Goal: Task Accomplishment & Management: Use online tool/utility

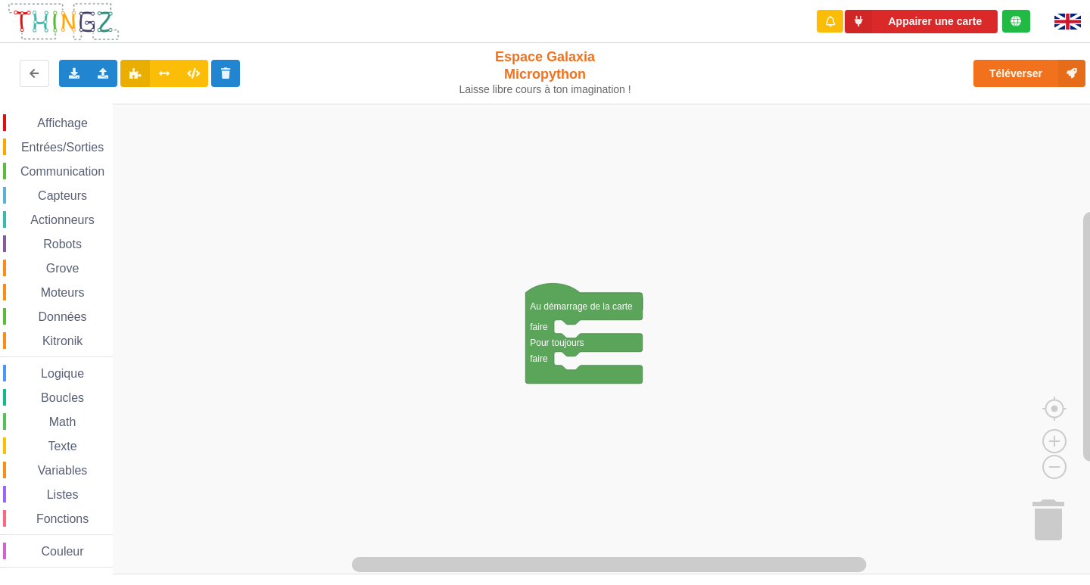
click at [51, 120] on span "Affichage" at bounding box center [62, 123] width 55 height 13
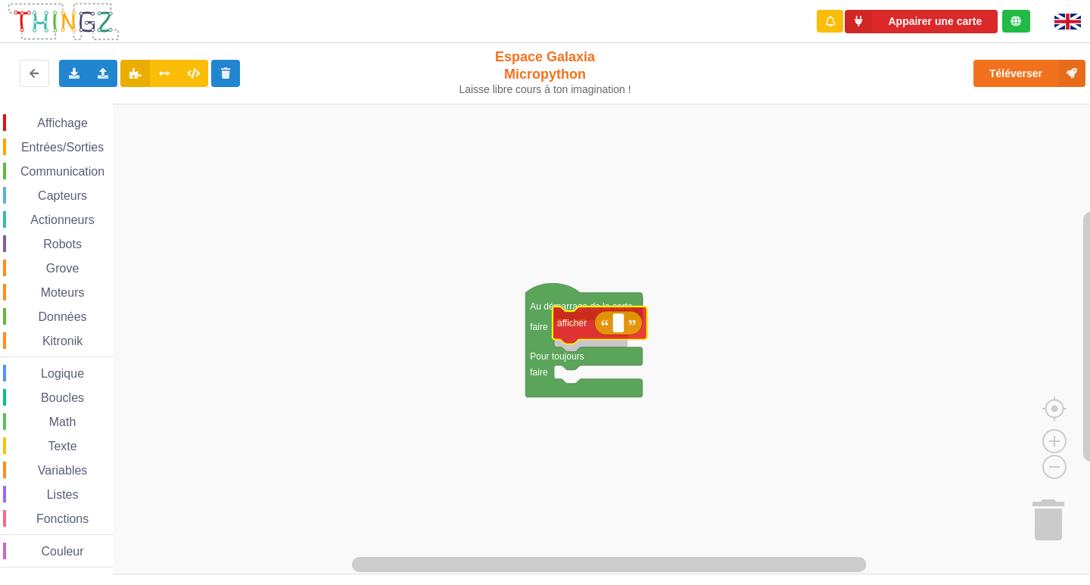
click at [565, 326] on div "Affichage Entrées/Sorties Communication Capteurs Actionneurs Robots Grove Moteu…" at bounding box center [550, 339] width 1101 height 471
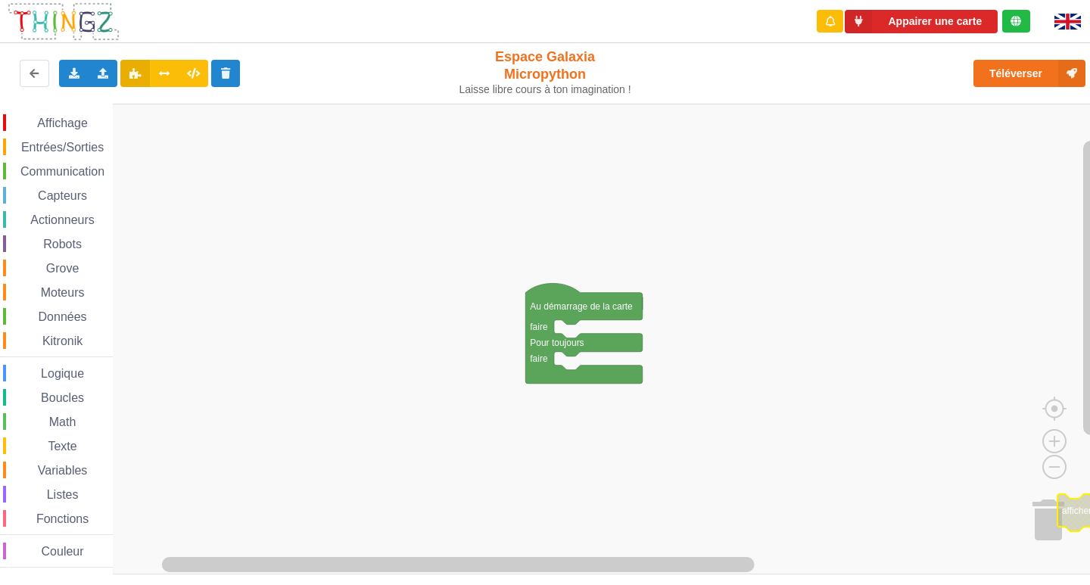
click at [51, 169] on span "Communication" at bounding box center [62, 171] width 89 height 13
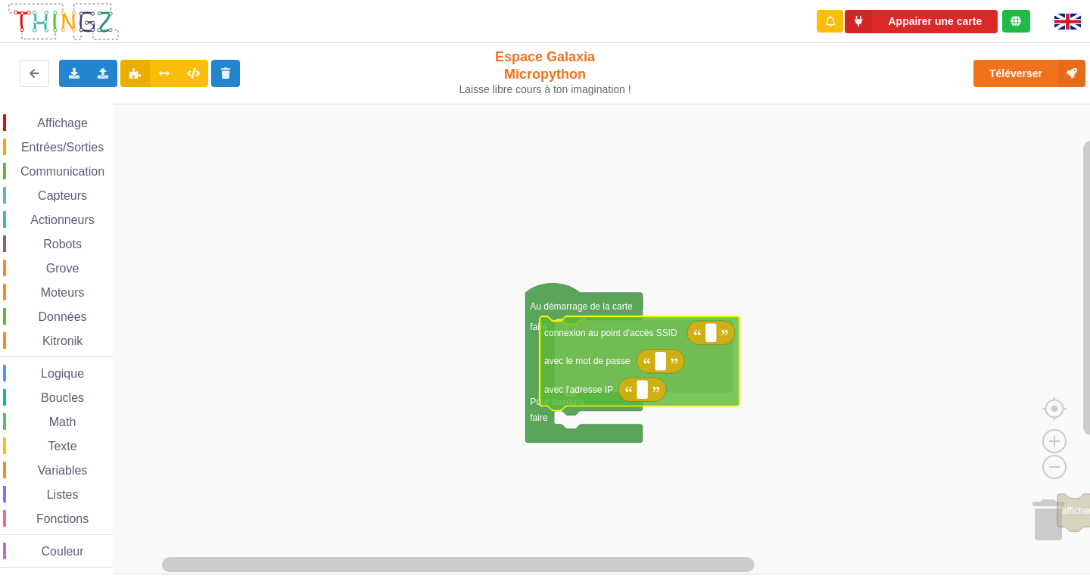
click at [597, 363] on div "Affichage Entrées/Sorties Communication Capteurs Actionneurs Robots Grove Moteu…" at bounding box center [550, 339] width 1101 height 471
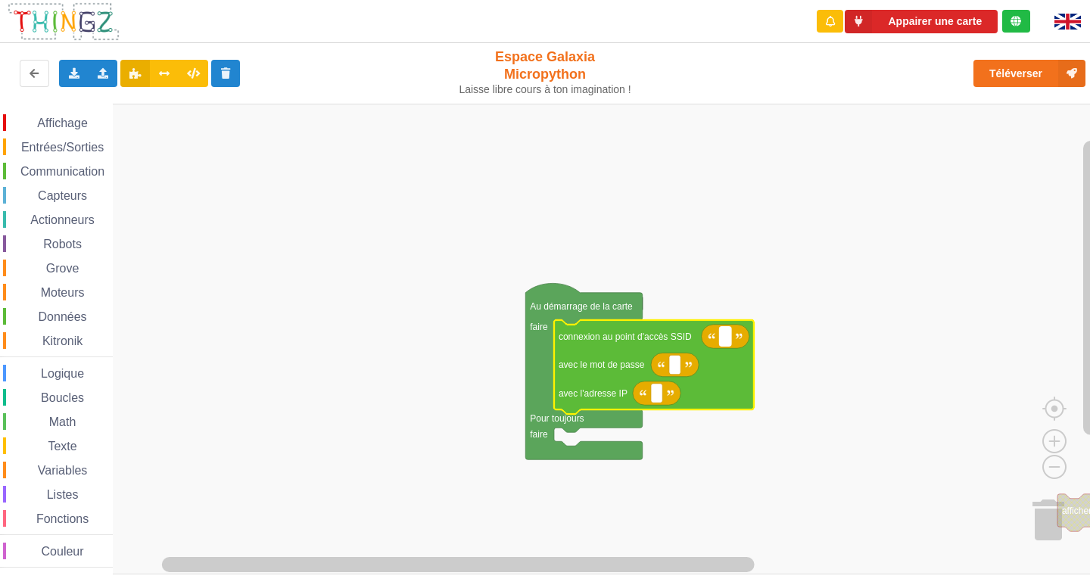
click at [731, 336] on rect "Espace de travail de Blocky" at bounding box center [725, 337] width 11 height 20
type input "NETGEAR38"
click at [674, 363] on text "Espace de travail de Blocky" at bounding box center [675, 365] width 2 height 11
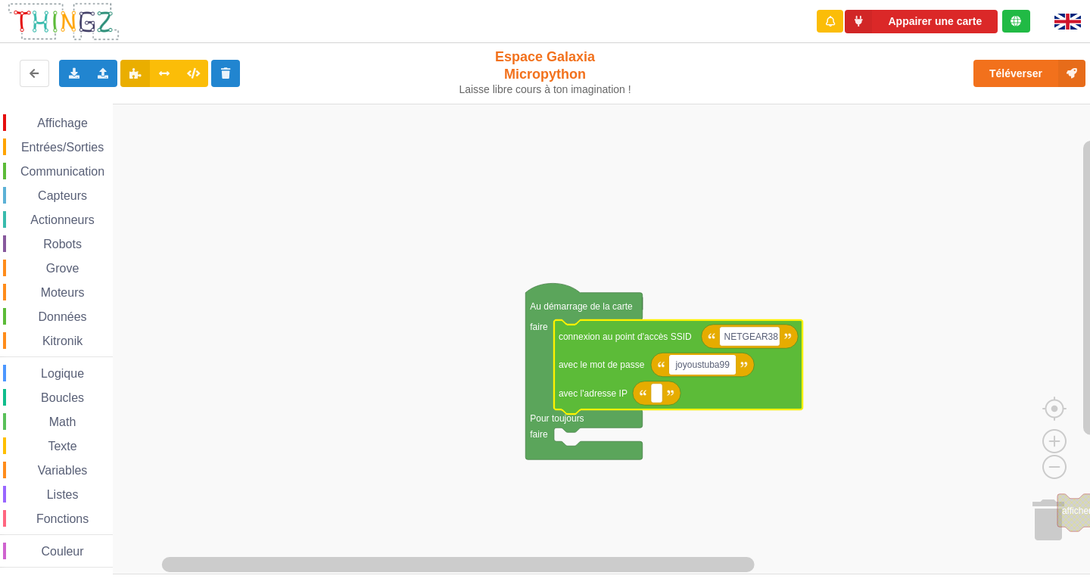
type input "joyoustuba995"
click at [653, 403] on rect "Espace de travail de Blocky" at bounding box center [656, 394] width 11 height 20
type input "[TECHNICAL_ID]"
click at [82, 83] on div "Exporter l'assemblage de blocs Exporter l'assemblage de blocs au format Python" at bounding box center [74, 73] width 30 height 27
click at [101, 67] on div "Importer un assemblage de blocs Importer du code Python" at bounding box center [104, 73] width 30 height 27
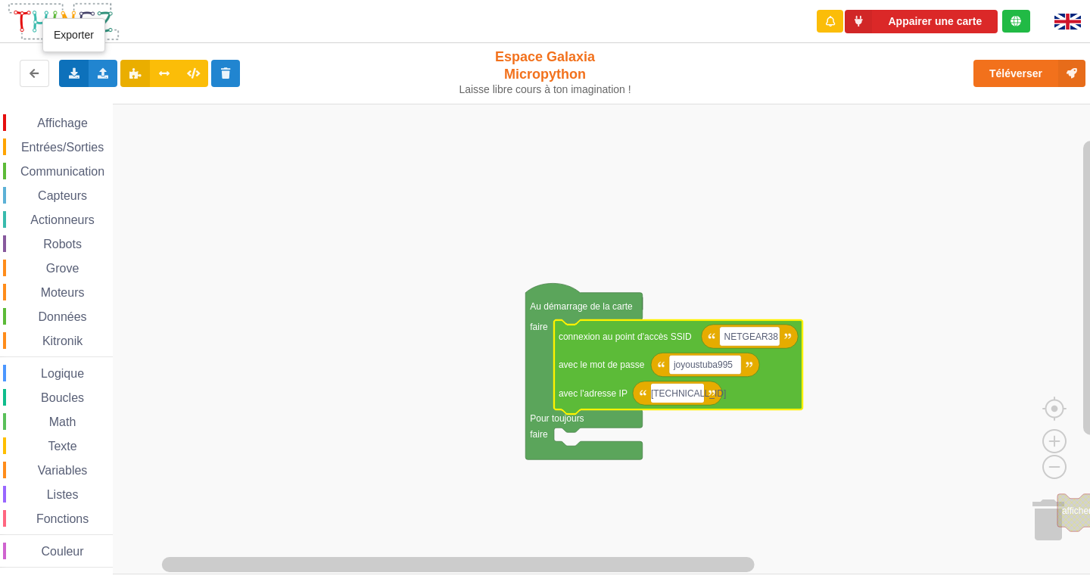
click at [87, 76] on div "Exporter l'assemblage de blocs Exporter l'assemblage de blocs au format Python" at bounding box center [74, 73] width 30 height 27
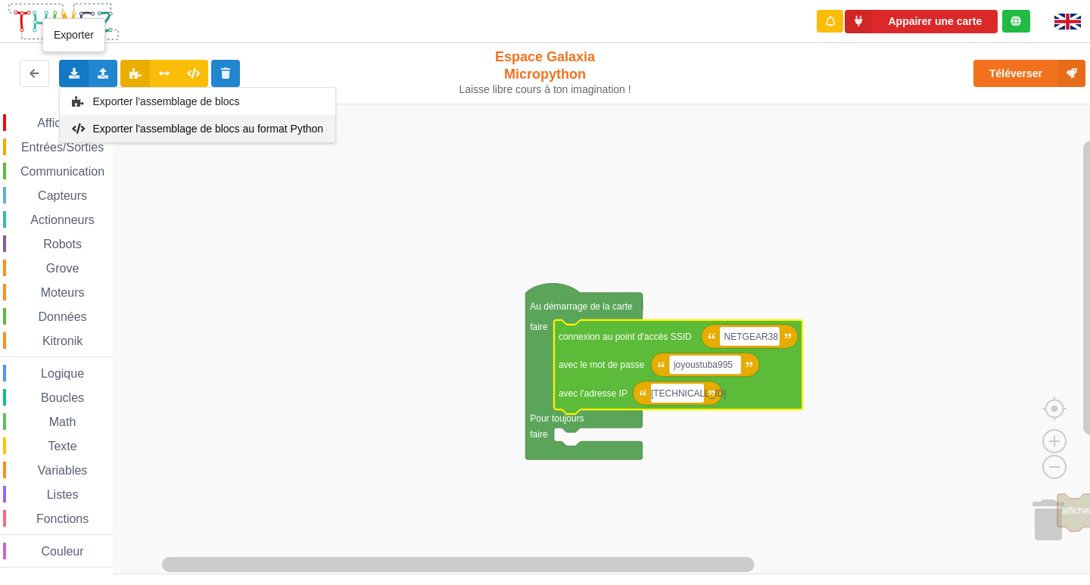
click at [146, 132] on span "Exporter l'assemblage de blocs au format Python" at bounding box center [208, 129] width 231 height 12
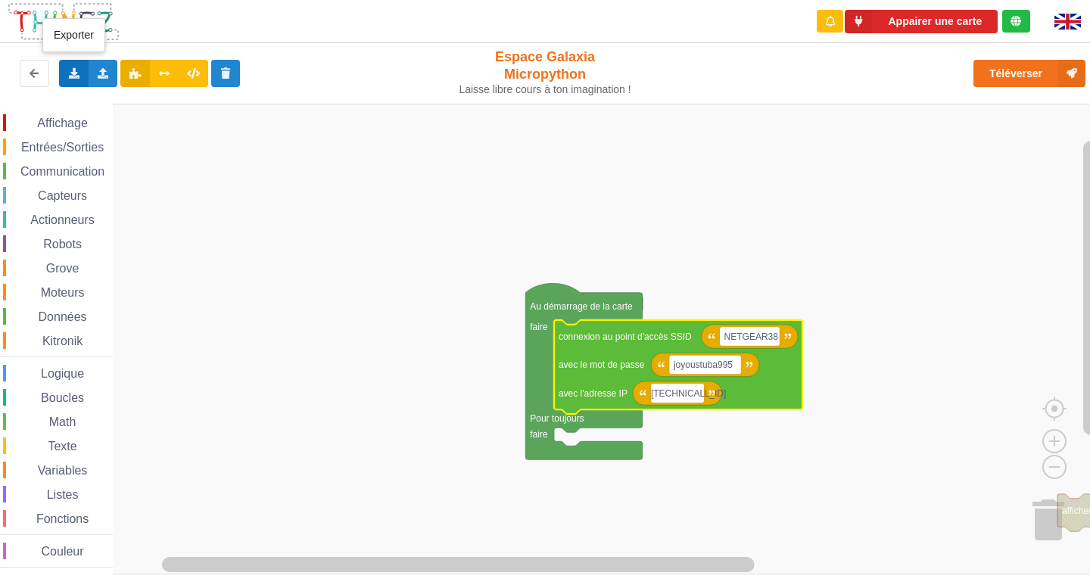
click at [79, 73] on icon at bounding box center [73, 72] width 13 height 9
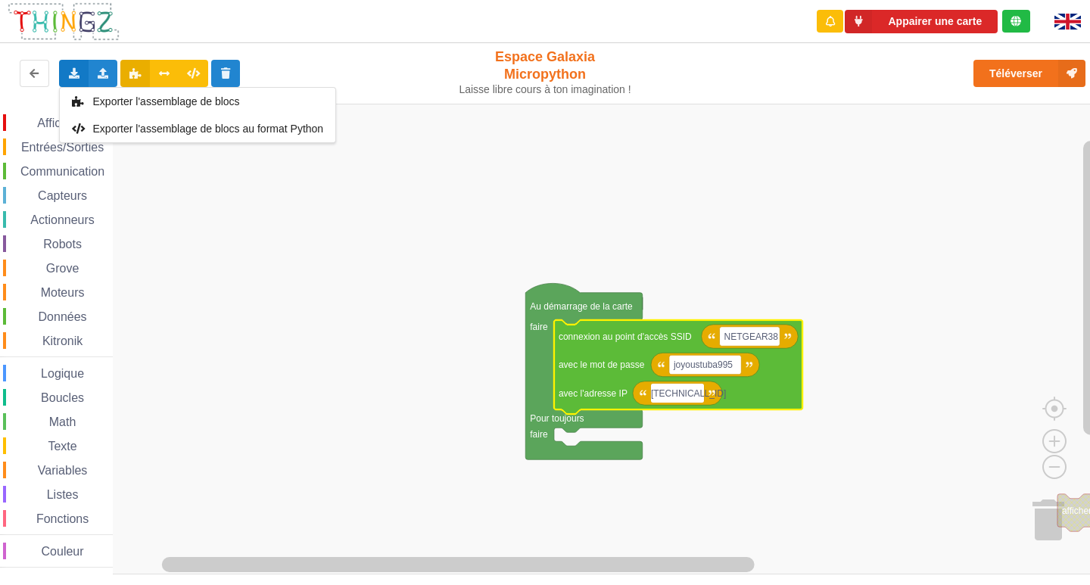
click at [372, 113] on rect "Espace de travail de Blocky" at bounding box center [550, 339] width 1101 height 471
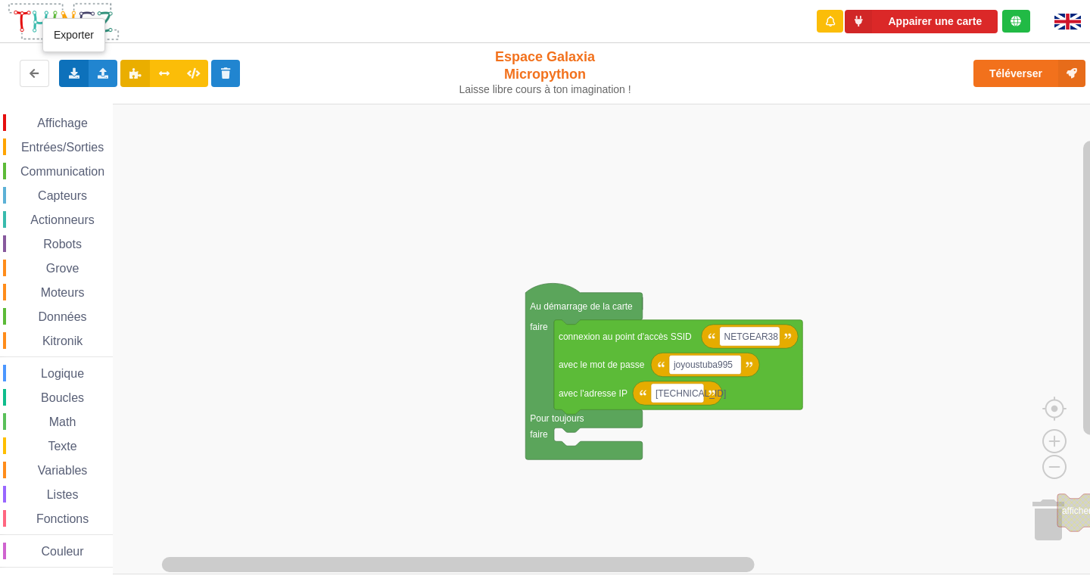
click at [82, 76] on div "Exporter l'assemblage de blocs Exporter l'assemblage de blocs au format Python" at bounding box center [74, 73] width 30 height 27
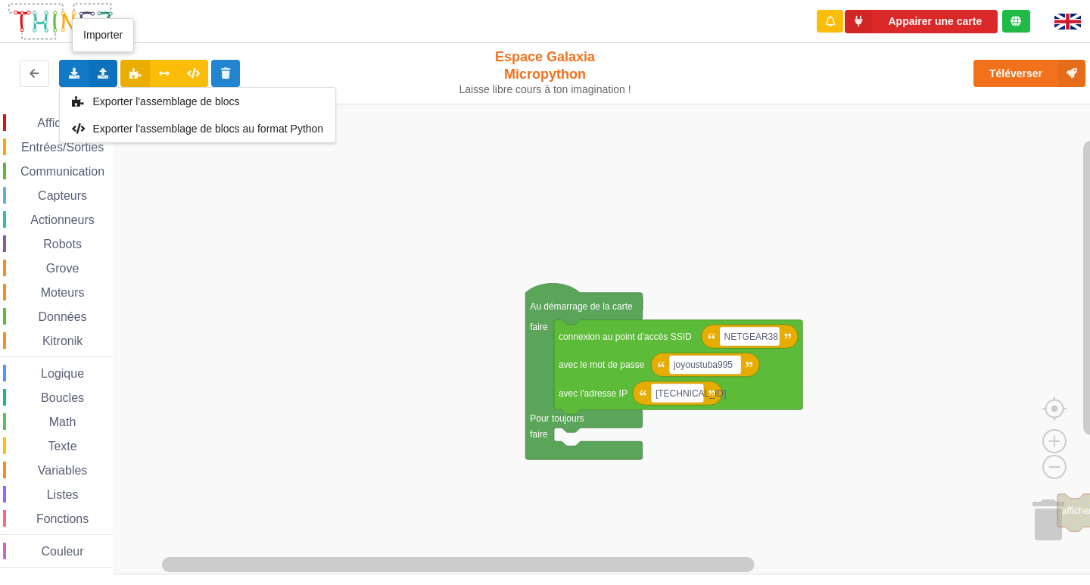
click at [95, 76] on div "Importer un assemblage de blocs Importer du code Python" at bounding box center [104, 73] width 30 height 27
click at [157, 99] on span "Importer un assemblage de blocs" at bounding box center [208, 101] width 157 height 12
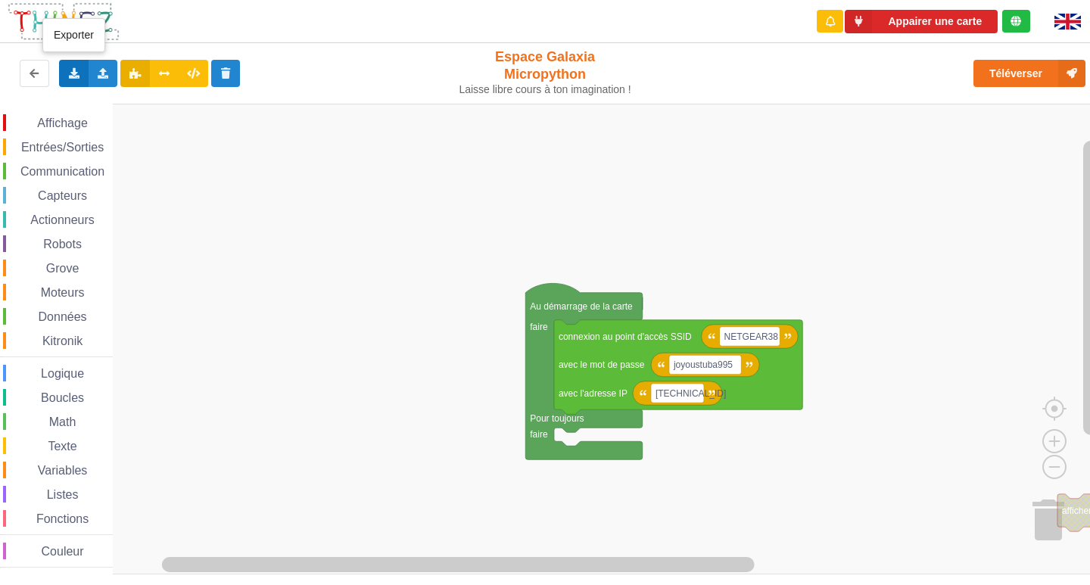
click at [72, 69] on icon at bounding box center [73, 72] width 13 height 9
click at [161, 106] on span "Exporter l'assemblage de blocs" at bounding box center [166, 101] width 147 height 12
click at [161, 106] on rect "Espace de travail de Blocky" at bounding box center [550, 339] width 1101 height 471
